Goal: Transaction & Acquisition: Subscribe to service/newsletter

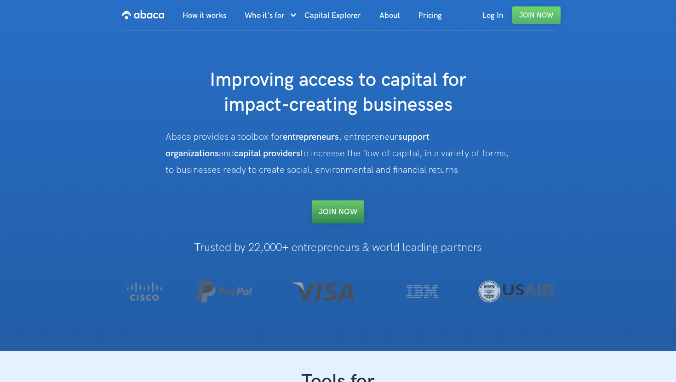
click at [336, 213] on link "Join NOW" at bounding box center [338, 211] width 52 height 23
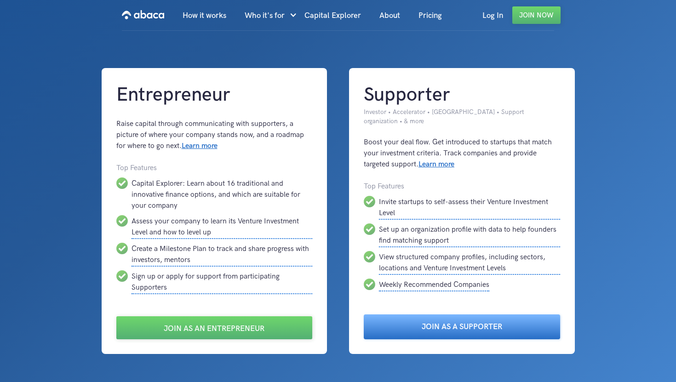
click at [435, 325] on link "Join as a Supporter" at bounding box center [462, 326] width 196 height 25
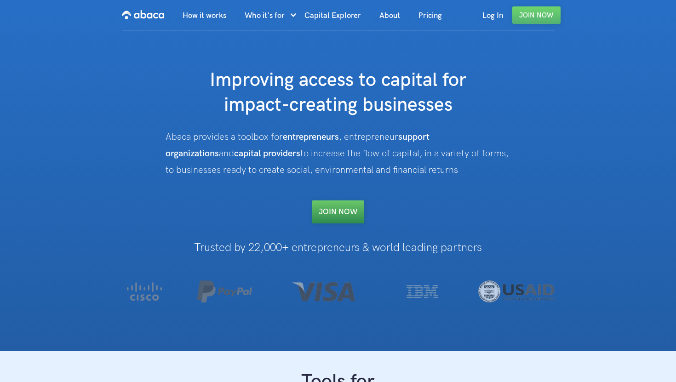
click at [348, 219] on link "Join NOW" at bounding box center [338, 211] width 52 height 23
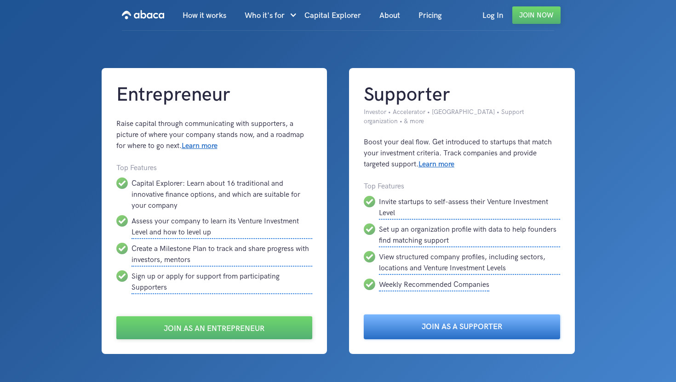
click at [420, 331] on link "Join as a Supporter" at bounding box center [462, 326] width 196 height 25
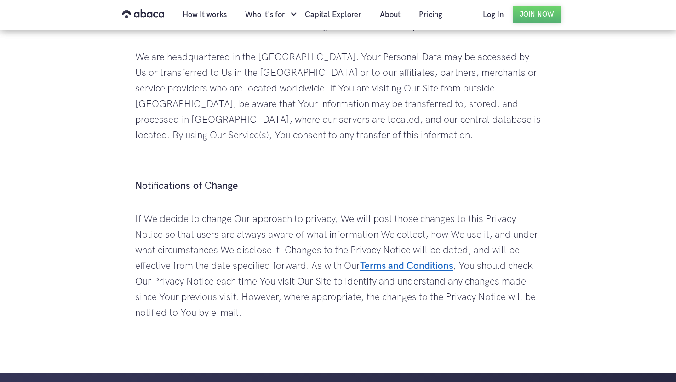
scroll to position [2992, 0]
